Goal: Task Accomplishment & Management: Manage account settings

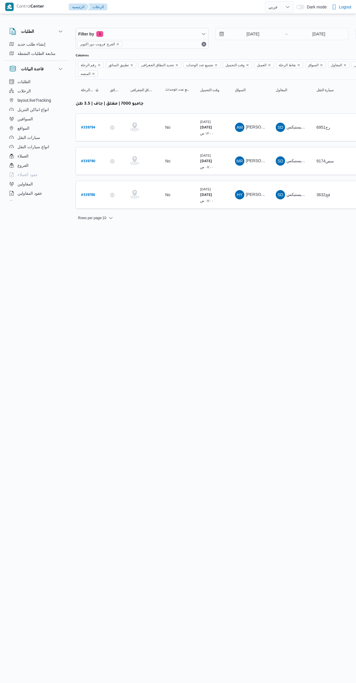
select select "ar"
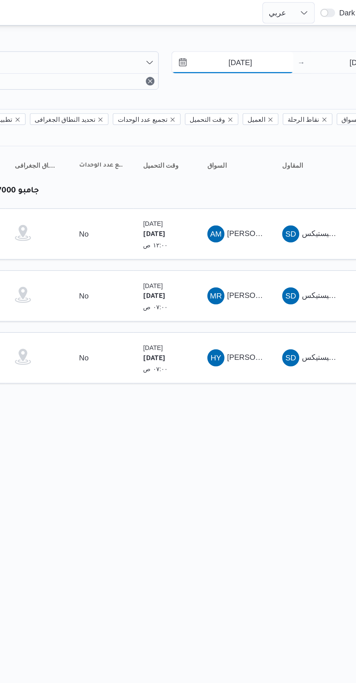
click at [246, 35] on input "[DATE]" at bounding box center [249, 34] width 66 height 12
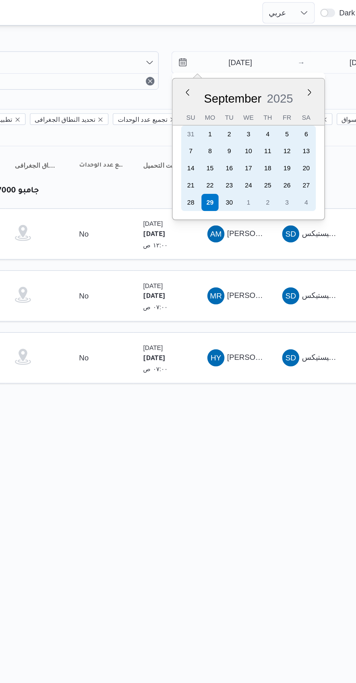
click at [228, 109] on div "28" at bounding box center [225, 110] width 9 height 9
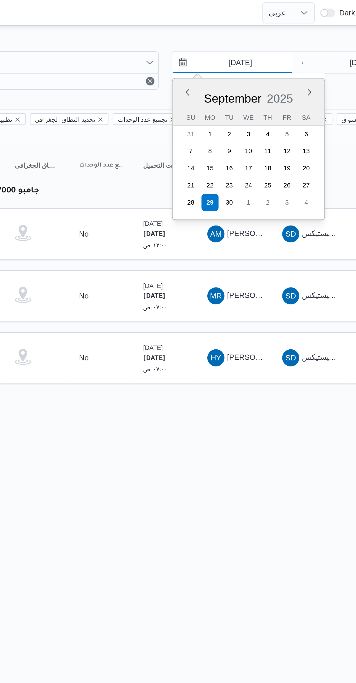
type input "[DATE]"
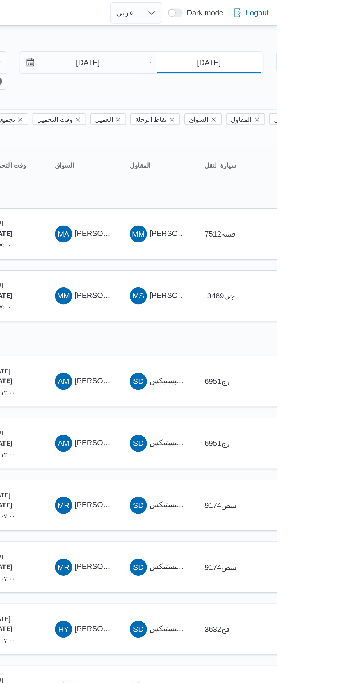
click at [310, 32] on input "[DATE]" at bounding box center [319, 34] width 58 height 12
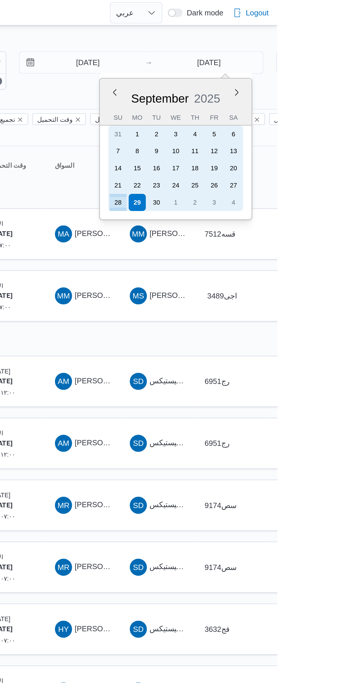
click at [273, 109] on div "28" at bounding box center [269, 110] width 9 height 9
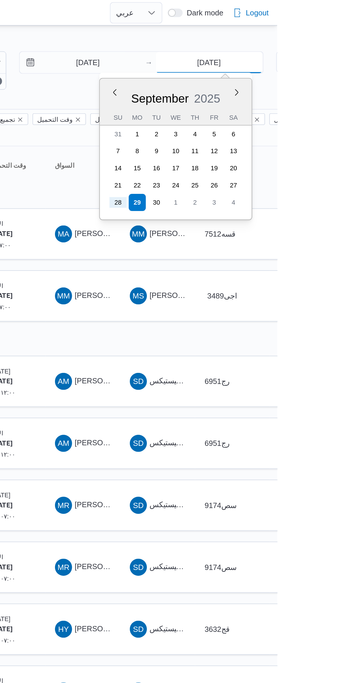
type input "[DATE]"
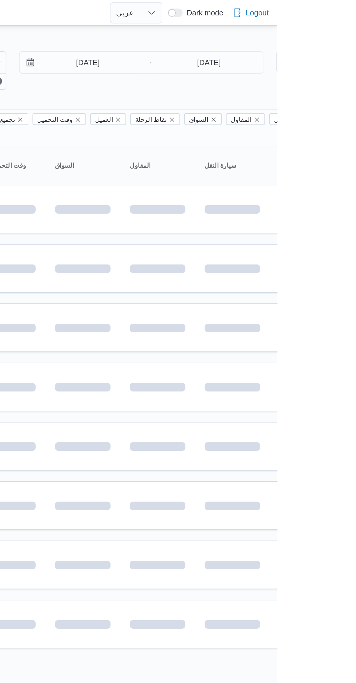
click at [255, 15] on div "Filter by 1 الفرع: فرونت دور اكتوبر [DATE] → [DATE] Group By نوع سيارة النقل Co…" at bounding box center [175, 194] width 356 height 358
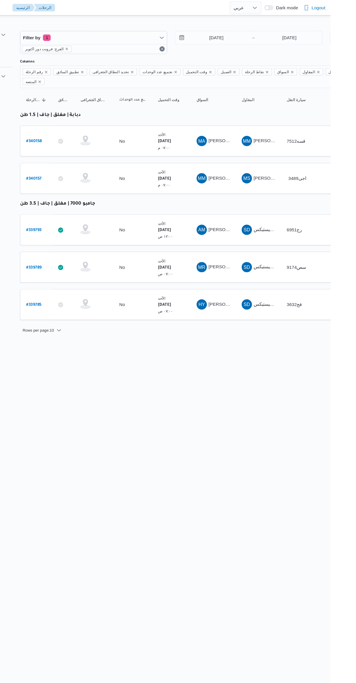
click at [251, 158] on span "[PERSON_NAME]" at bounding box center [262, 160] width 33 height 5
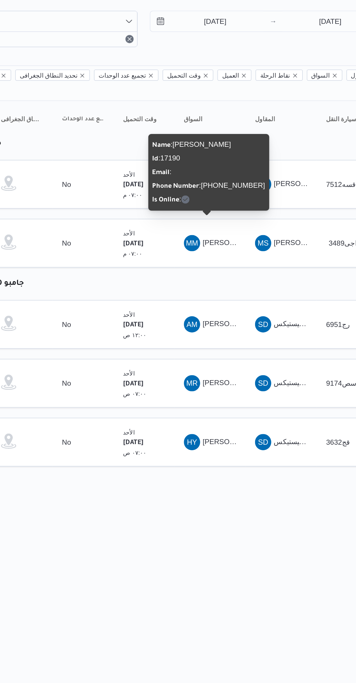
click at [249, 319] on html "Control Center الرئيسيه الرحلات English عربي Dark mode Logout الطلبات إنشاء طلب…" at bounding box center [178, 341] width 356 height 683
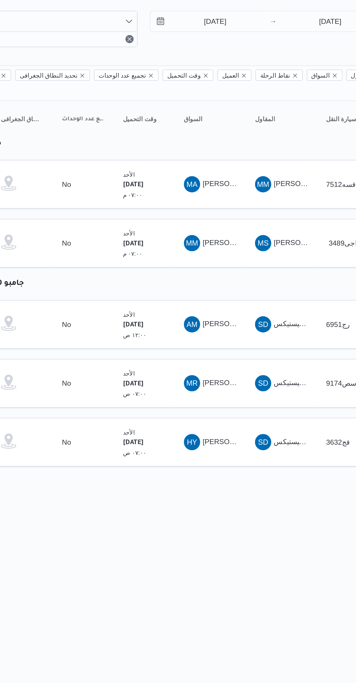
click at [254, 123] on span "MA [PERSON_NAME] [PERSON_NAME]" at bounding box center [250, 127] width 30 height 9
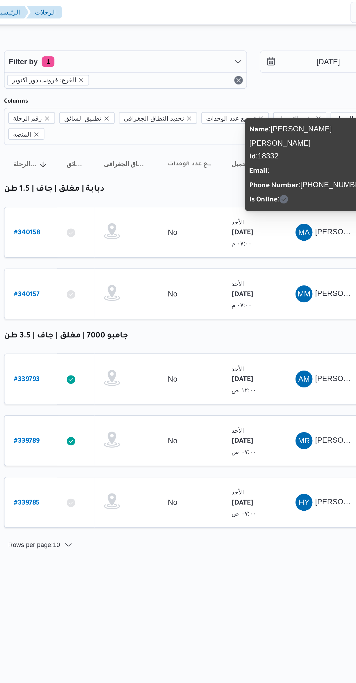
click at [93, 126] on b "# 340158" at bounding box center [88, 128] width 14 height 4
select select "ar"
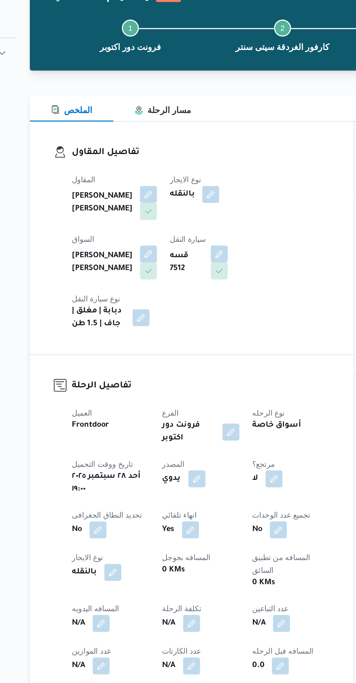
scroll to position [112, 0]
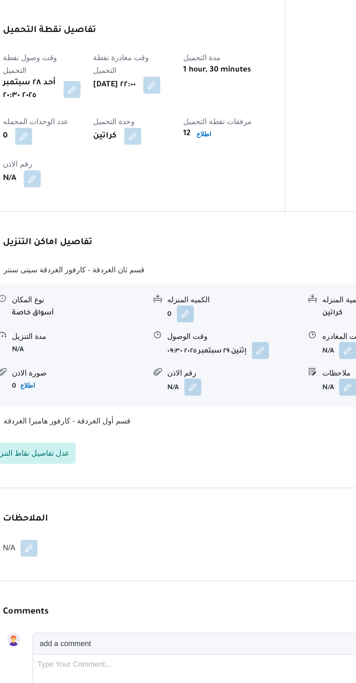
click at [243, 497] on button "button" at bounding box center [239, 501] width 9 height 9
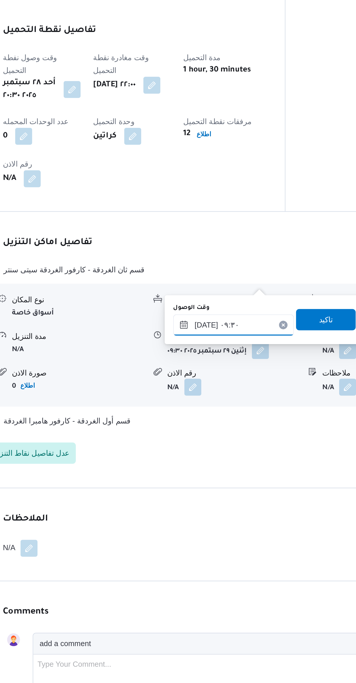
click at [228, 486] on input "[DATE] ٠٩:٣٠" at bounding box center [225, 488] width 66 height 12
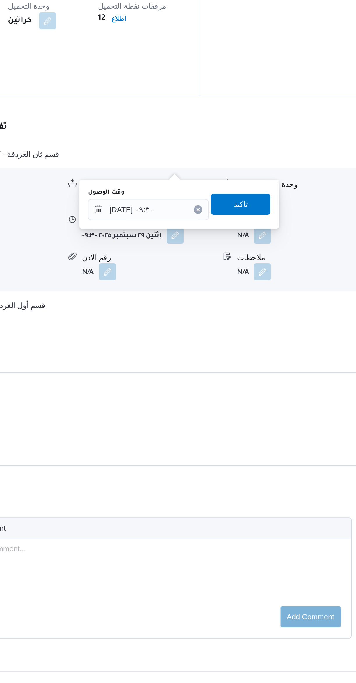
scroll to position [178, 0]
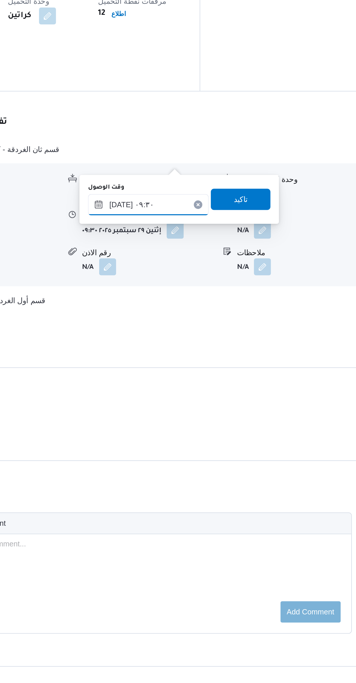
click at [209, 419] on input "[DATE] ٠٩:٣٠" at bounding box center [225, 422] width 66 height 12
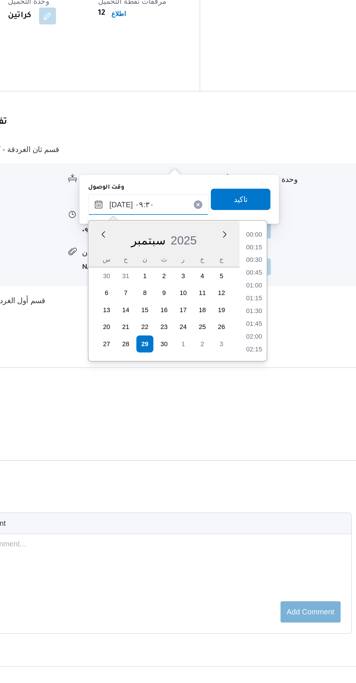
scroll to position [0, 0]
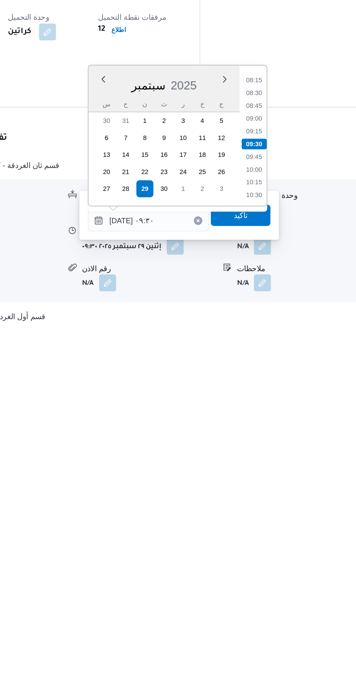
click at [277, 583] on li "10:30" at bounding box center [282, 586] width 13 height 6
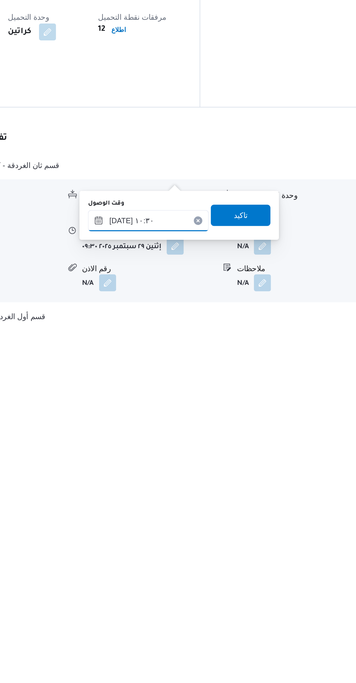
click at [234, 601] on input "[DATE] ١٠:٣٠" at bounding box center [225, 600] width 66 height 12
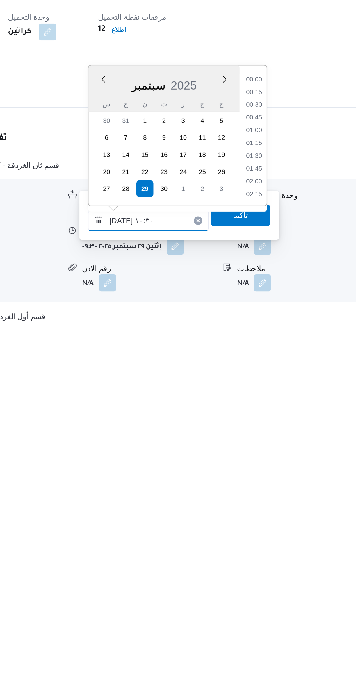
scroll to position [258, 0]
click at [283, 572] on li "11:00" at bounding box center [282, 572] width 13 height 6
type input "[DATE] ١١:٠٠"
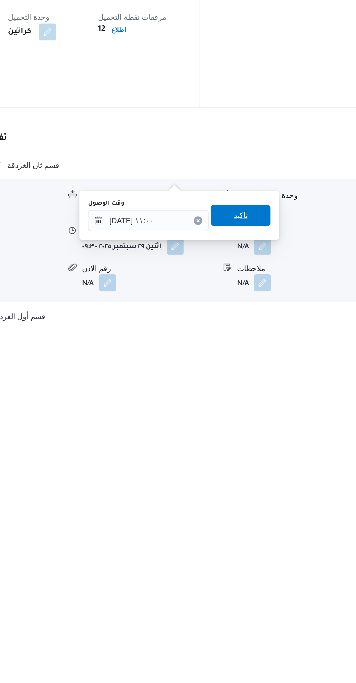
click at [277, 596] on span "تاكيد" at bounding box center [275, 597] width 33 height 12
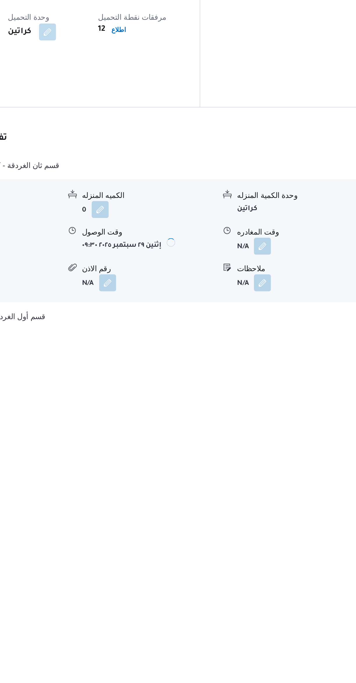
scroll to position [1, 0]
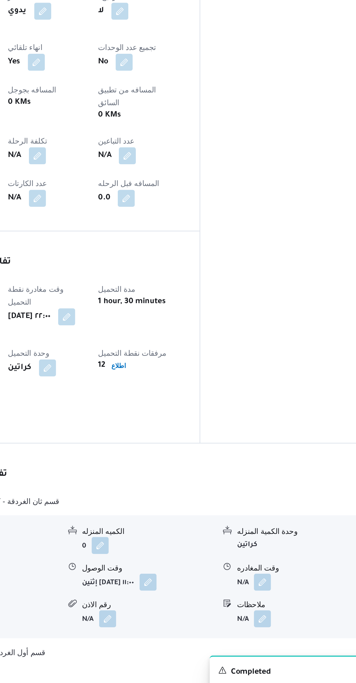
click at [289, 608] on button "button" at bounding box center [286, 612] width 9 height 9
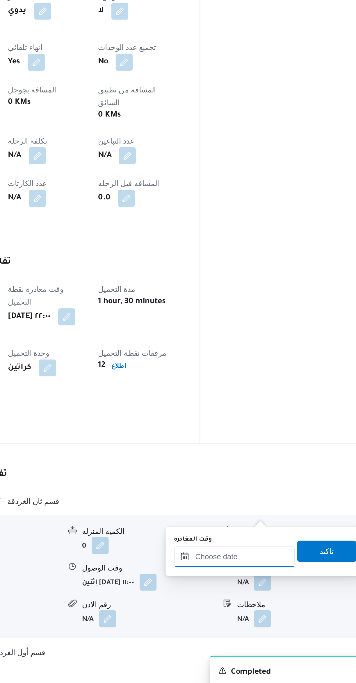
click at [264, 599] on input "وقت المغادره" at bounding box center [272, 599] width 66 height 12
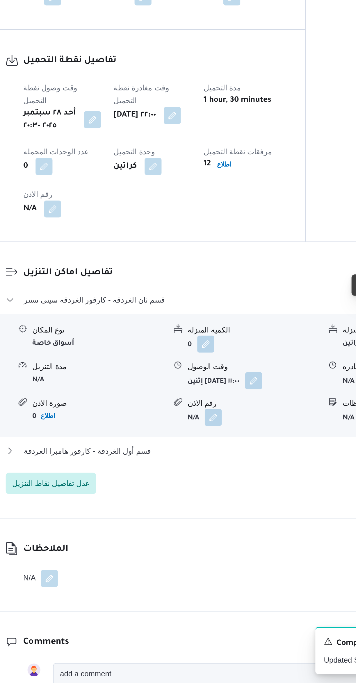
scroll to position [97, 0]
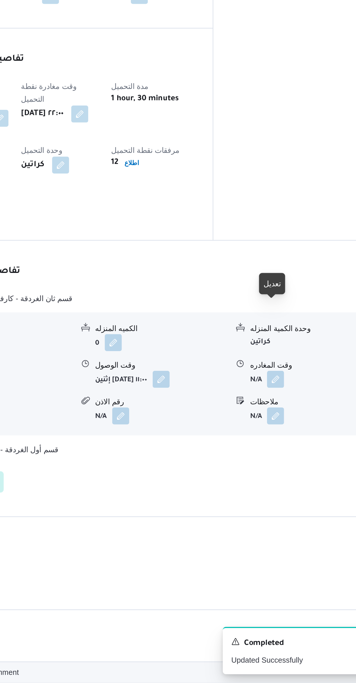
click at [290, 512] on button "button" at bounding box center [286, 516] width 9 height 9
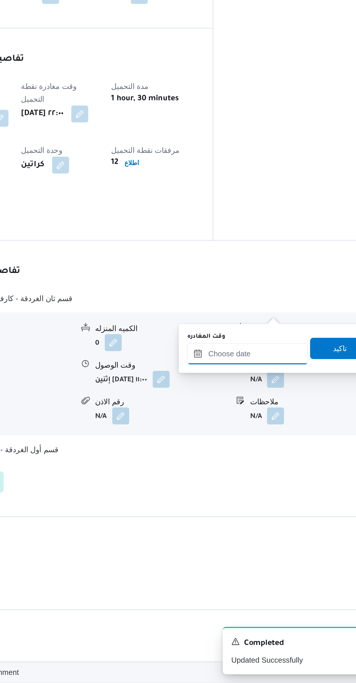
click at [264, 504] on input "وقت المغادره" at bounding box center [272, 503] width 66 height 12
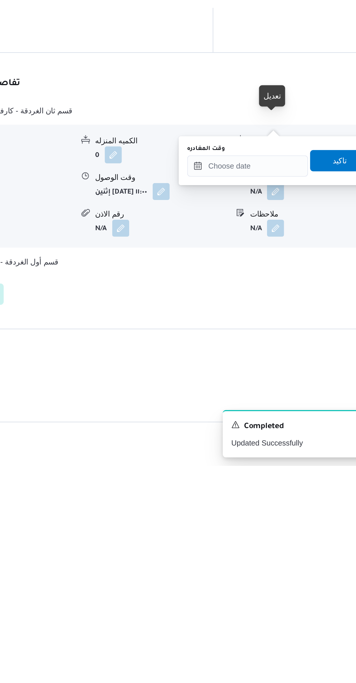
scroll to position [105, 0]
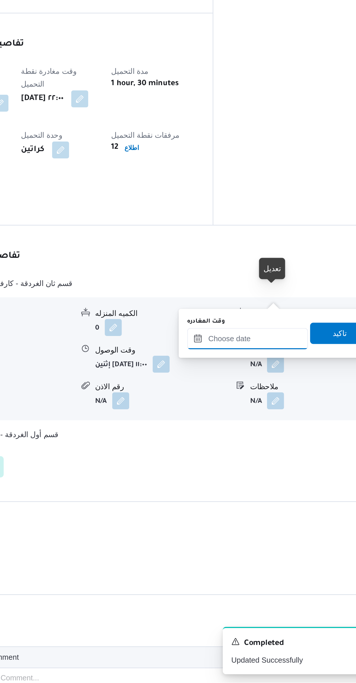
click at [271, 495] on input "وقت المغادره" at bounding box center [272, 495] width 66 height 12
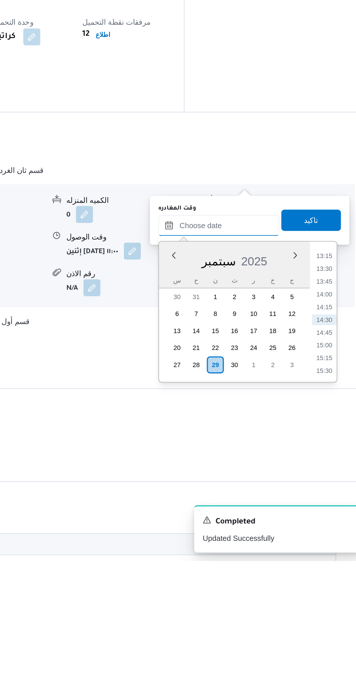
scroll to position [100, 0]
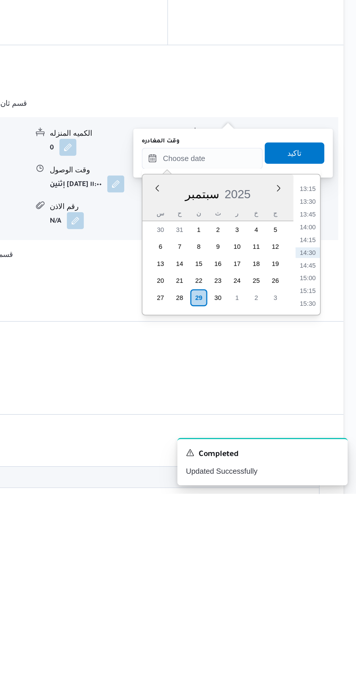
click at [331, 517] on li "13:15" at bounding box center [329, 516] width 13 height 6
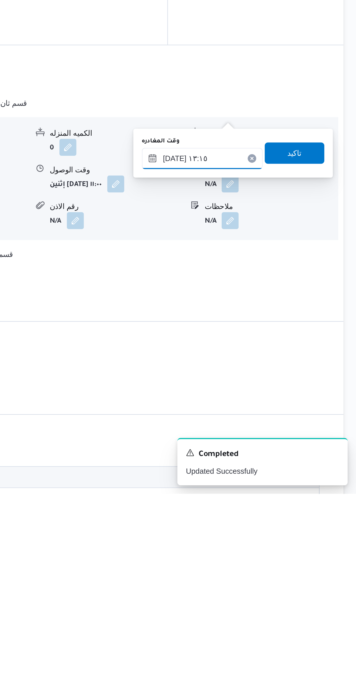
click at [277, 498] on input "[DATE] ١٣:١٥" at bounding box center [272, 500] width 66 height 12
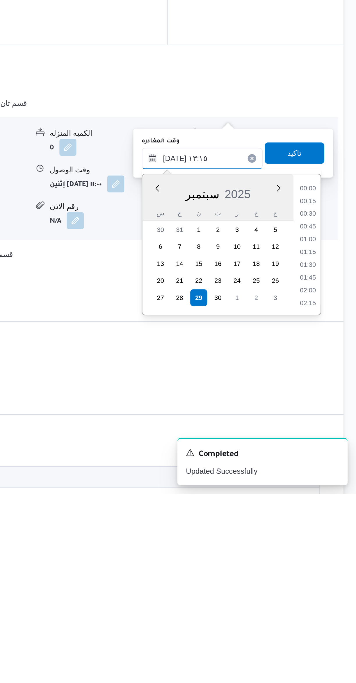
scroll to position [334, 0]
click at [328, 517] on li "12:00" at bounding box center [329, 517] width 13 height 6
type input "[DATE] ١٢:٠٠"
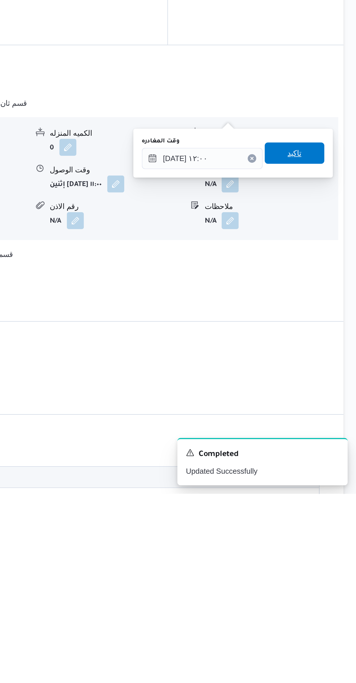
click at [325, 498] on span "تاكيد" at bounding box center [322, 497] width 33 height 12
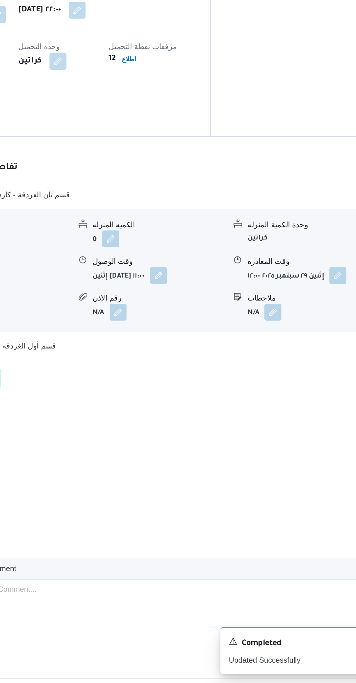
scroll to position [155, 0]
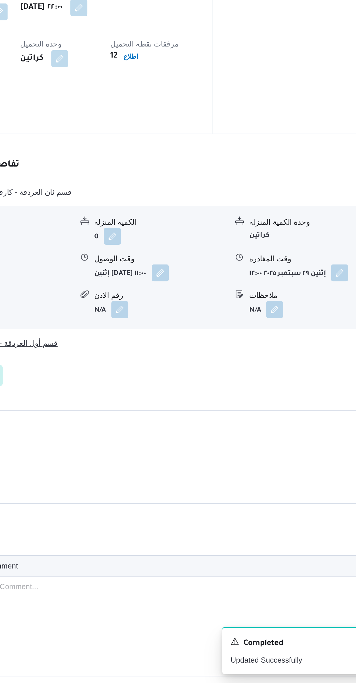
click at [214, 494] on button "قسم أول الغردقة - كارفور هامبرا الغردقة" at bounding box center [212, 497] width 247 height 7
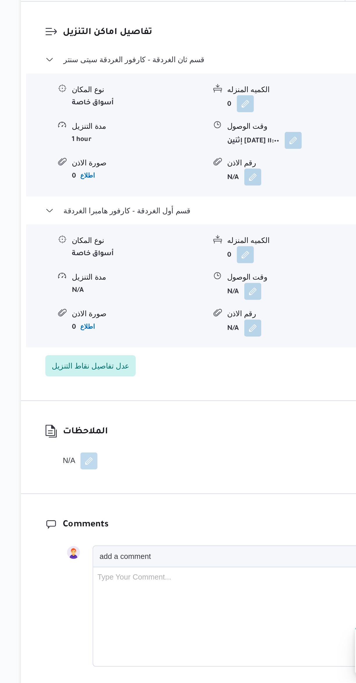
scroll to position [228, 0]
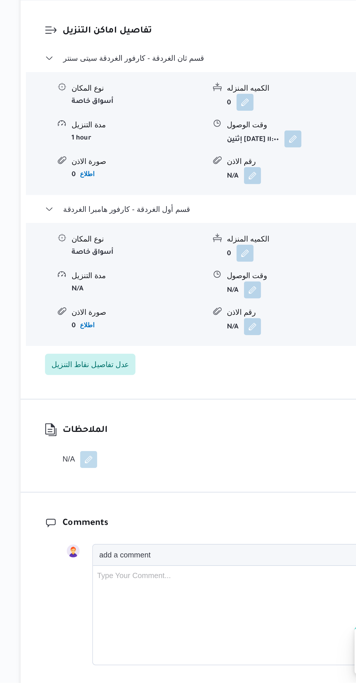
click at [204, 464] on button "button" at bounding box center [202, 468] width 9 height 9
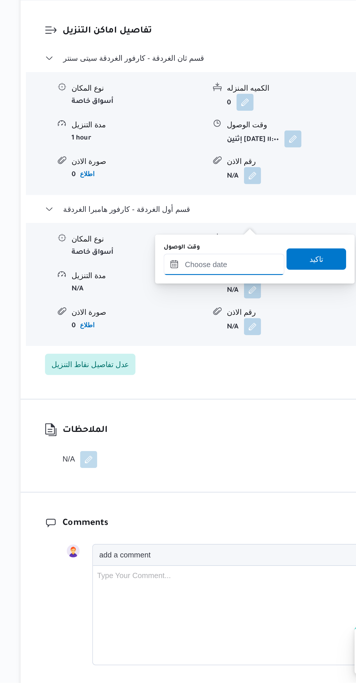
click at [184, 455] on input "وقت الوصول" at bounding box center [187, 455] width 66 height 12
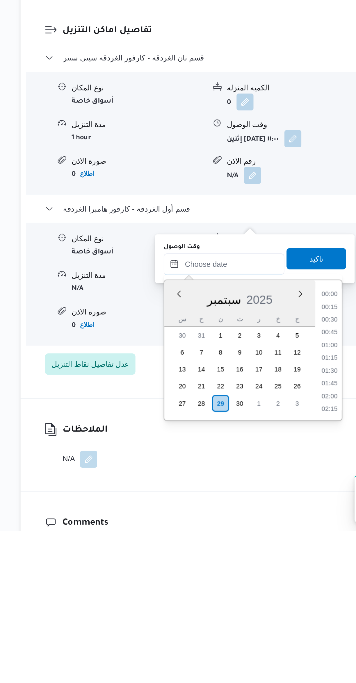
scroll to position [369, 0]
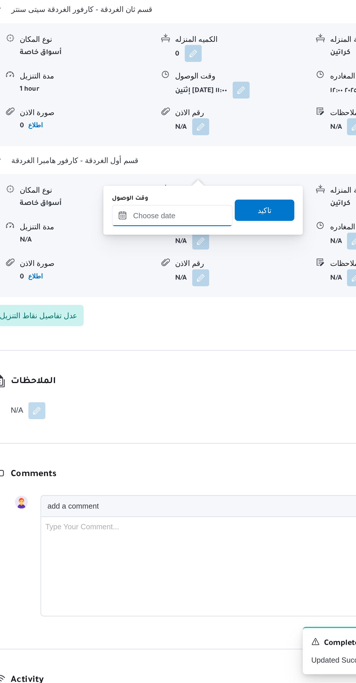
click at [181, 427] on input "وقت الوصول" at bounding box center [187, 428] width 66 height 12
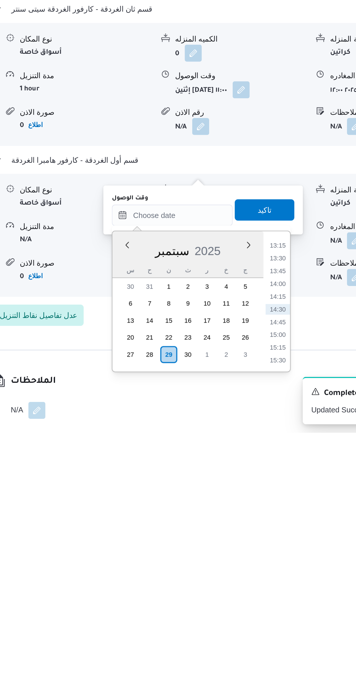
click at [244, 580] on li "13:15" at bounding box center [244, 581] width 13 height 6
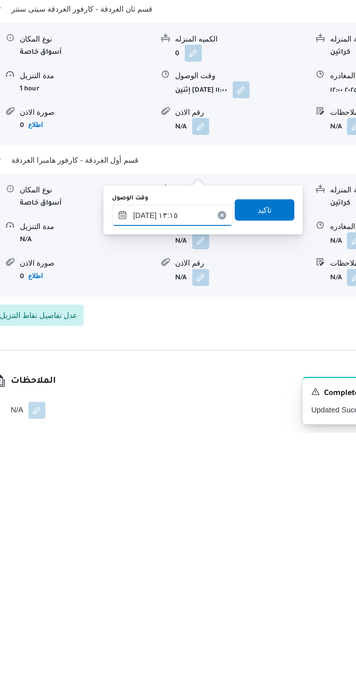
click at [190, 561] on input "[DATE] ١٣:١٥" at bounding box center [187, 564] width 66 height 12
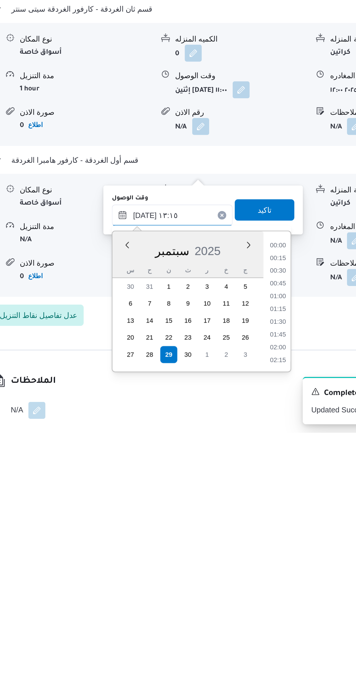
scroll to position [334, 0]
click at [245, 594] on li "12:30" at bounding box center [244, 595] width 13 height 6
type input "[DATE] ١٢:٣٠"
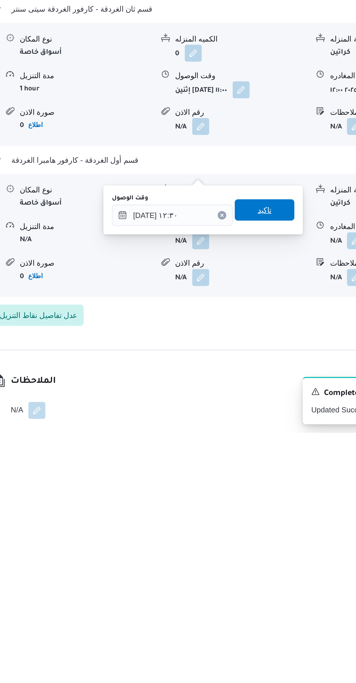
click at [244, 560] on span "تاكيد" at bounding box center [237, 561] width 33 height 12
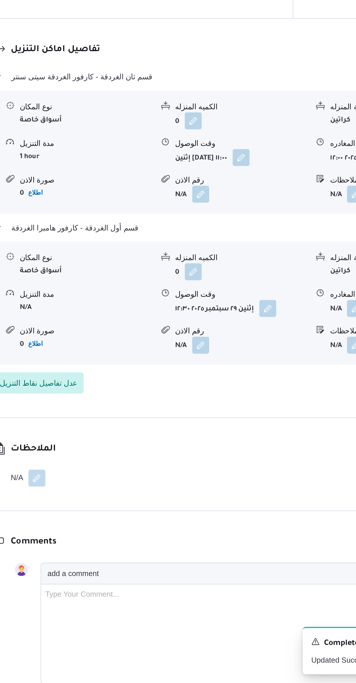
scroll to position [282, 0]
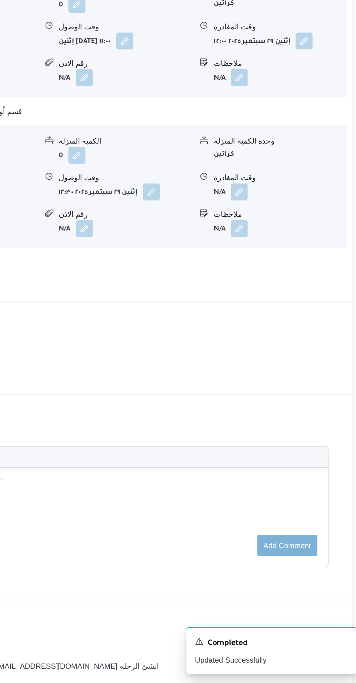
click at [285, 410] on button "button" at bounding box center [286, 414] width 9 height 9
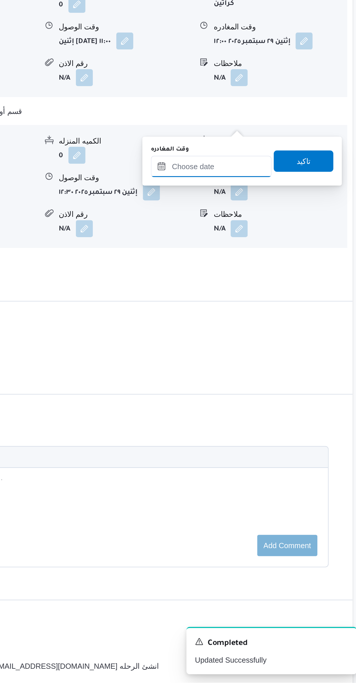
click at [276, 401] on input "وقت المغادره" at bounding box center [272, 401] width 66 height 12
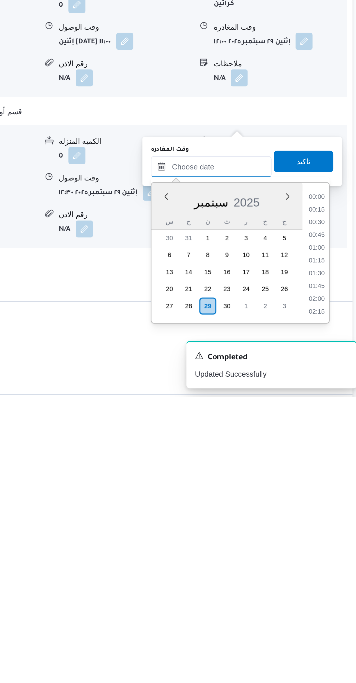
scroll to position [369, 0]
click at [329, 580] on li "13:30" at bounding box center [329, 581] width 13 height 6
type input "[DATE] ١٣:٣٠"
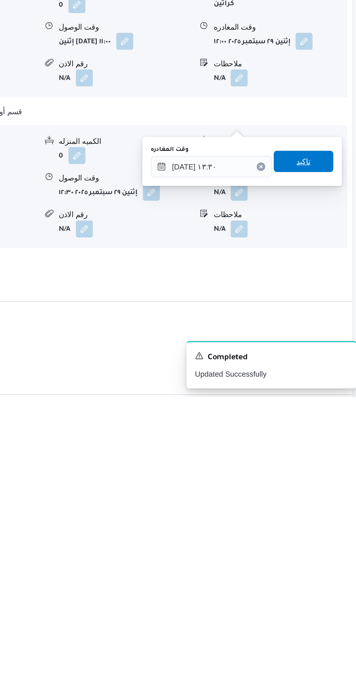
click at [327, 556] on span "تاكيد" at bounding box center [322, 555] width 33 height 12
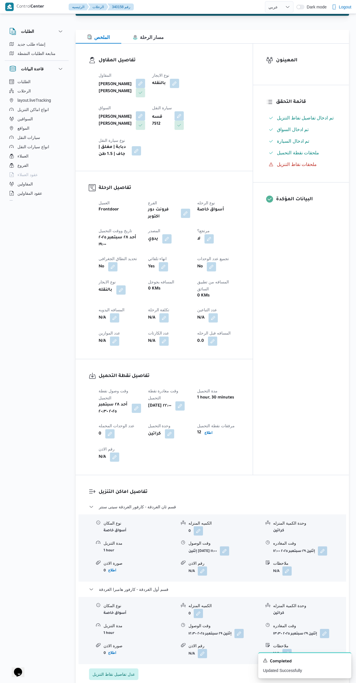
scroll to position [0, 0]
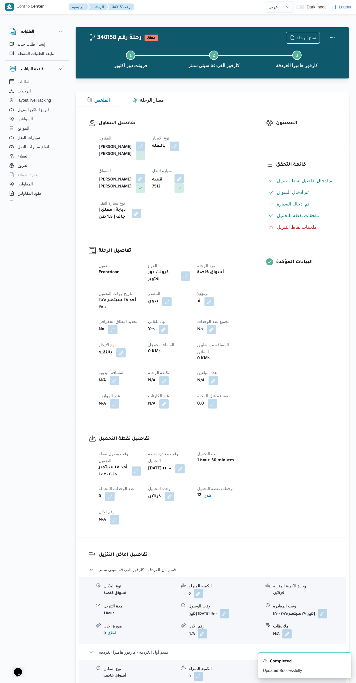
click at [116, 376] on button "button" at bounding box center [114, 380] width 9 height 9
click at [99, 374] on input "المسافه اليدويه" at bounding box center [100, 374] width 58 height 12
type input "520"
click at [150, 370] on span "تاكيد" at bounding box center [146, 371] width 33 height 12
click at [327, 42] on button "Actions" at bounding box center [333, 38] width 12 height 12
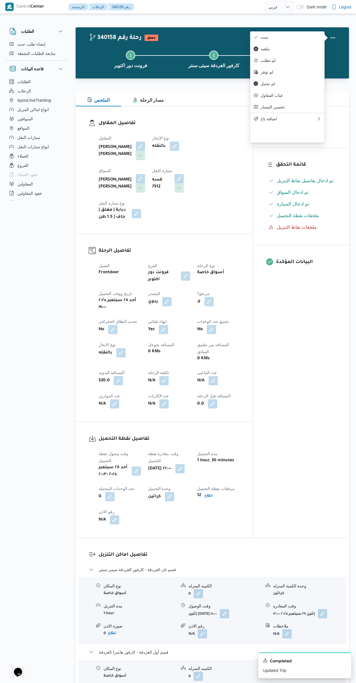
scroll to position [1, 0]
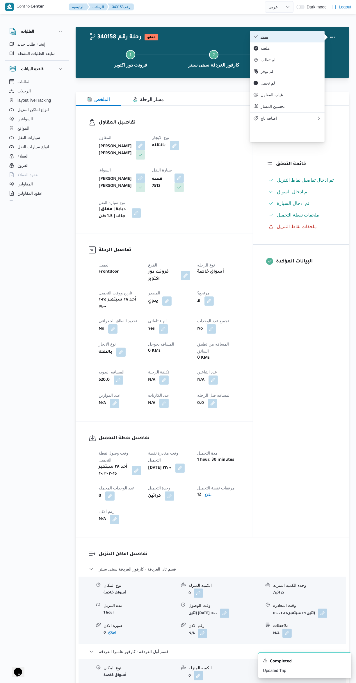
click at [287, 39] on span "تمت" at bounding box center [290, 36] width 60 height 5
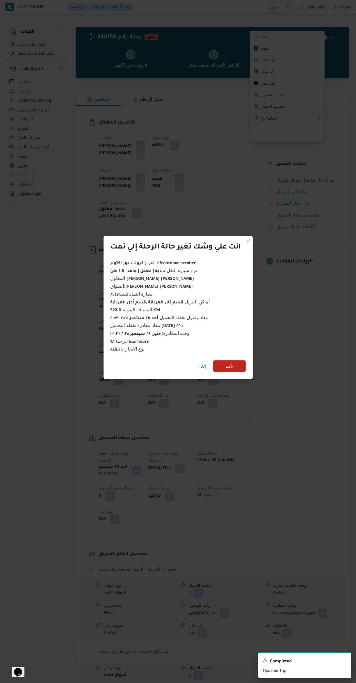
click at [245, 363] on span "تأكيد" at bounding box center [229, 366] width 33 height 12
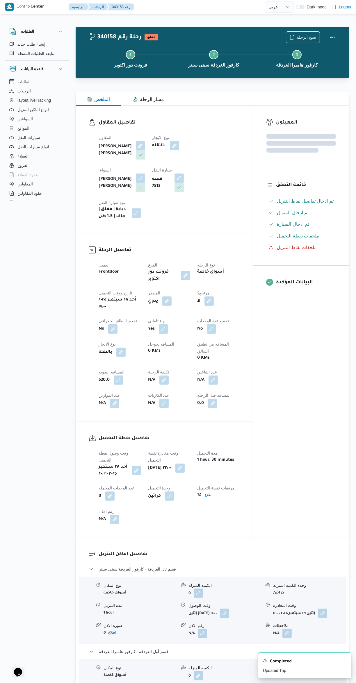
click at [304, 411] on div "المعينون قائمة التحقق تم ادخال تفاصيل نفاط التنزيل تم ادخال السواق تم ادخال الس…" at bounding box center [301, 321] width 96 height 431
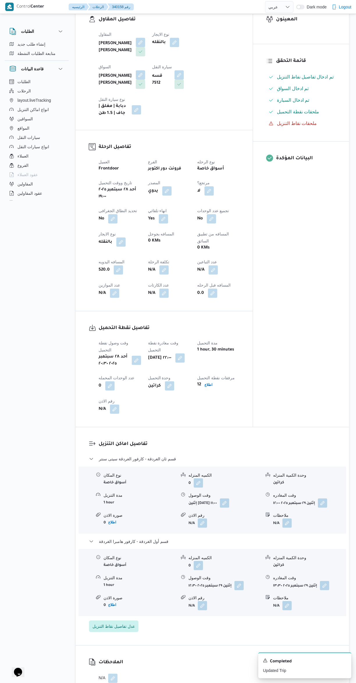
scroll to position [0, 0]
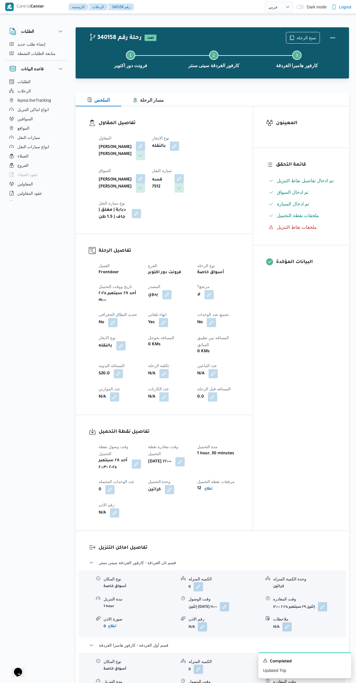
select select "ar"
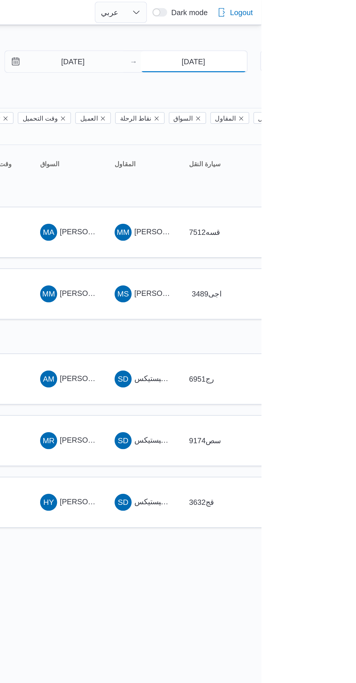
click at [323, 35] on input "[DATE]" at bounding box center [319, 34] width 58 height 12
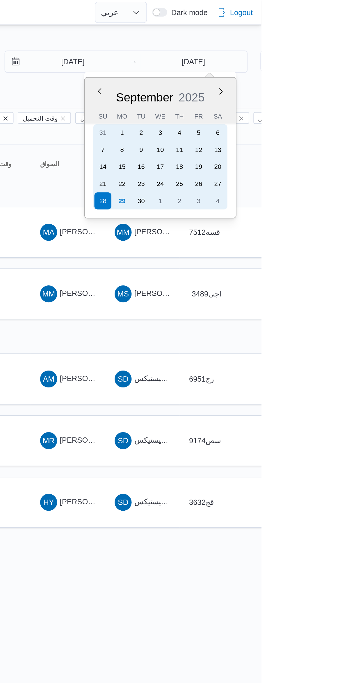
click at [283, 109] on div "29" at bounding box center [279, 110] width 9 height 9
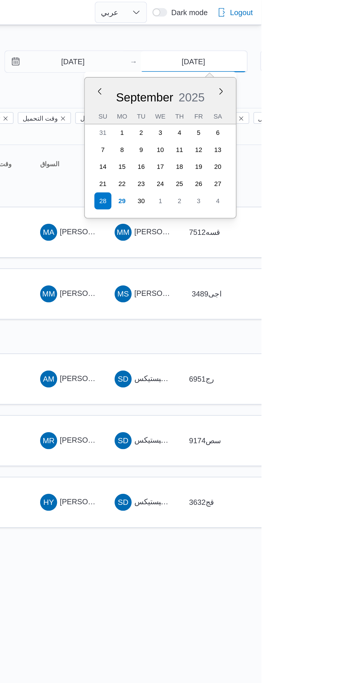
type input "[DATE]"
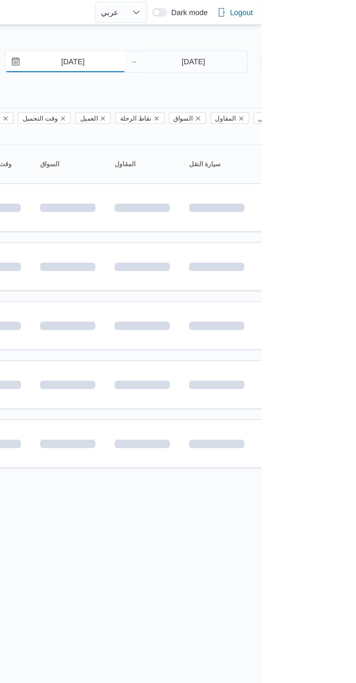
click at [258, 34] on input "[DATE]" at bounding box center [249, 34] width 66 height 12
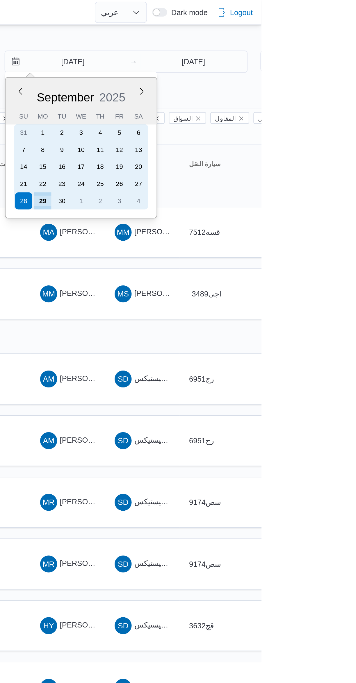
click at [239, 109] on div "29" at bounding box center [236, 110] width 9 height 9
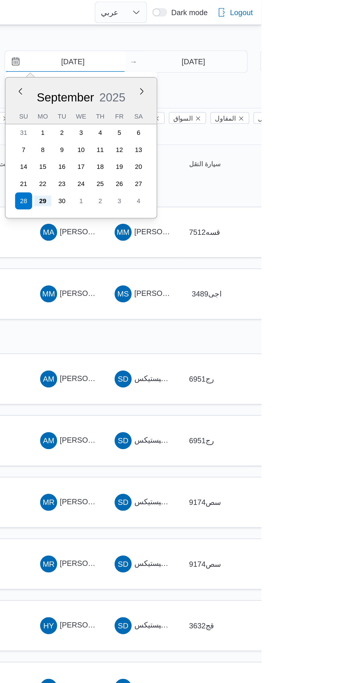
type input "[DATE]"
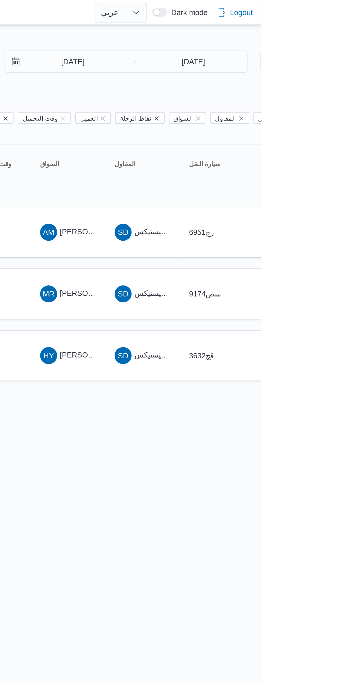
click at [265, 13] on div at bounding box center [187, 7] width 155 height 14
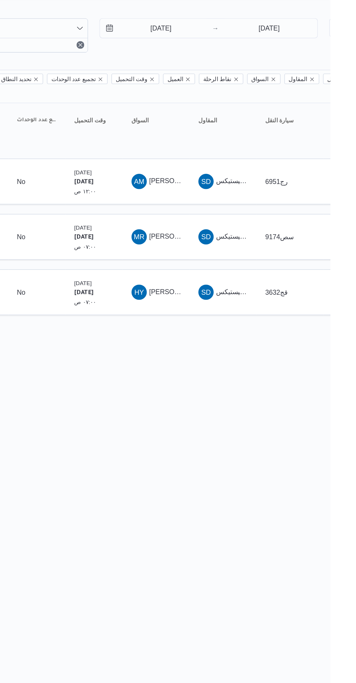
click at [258, 125] on span "[PERSON_NAME]" at bounding box center [262, 127] width 33 height 5
